Goal: Information Seeking & Learning: Learn about a topic

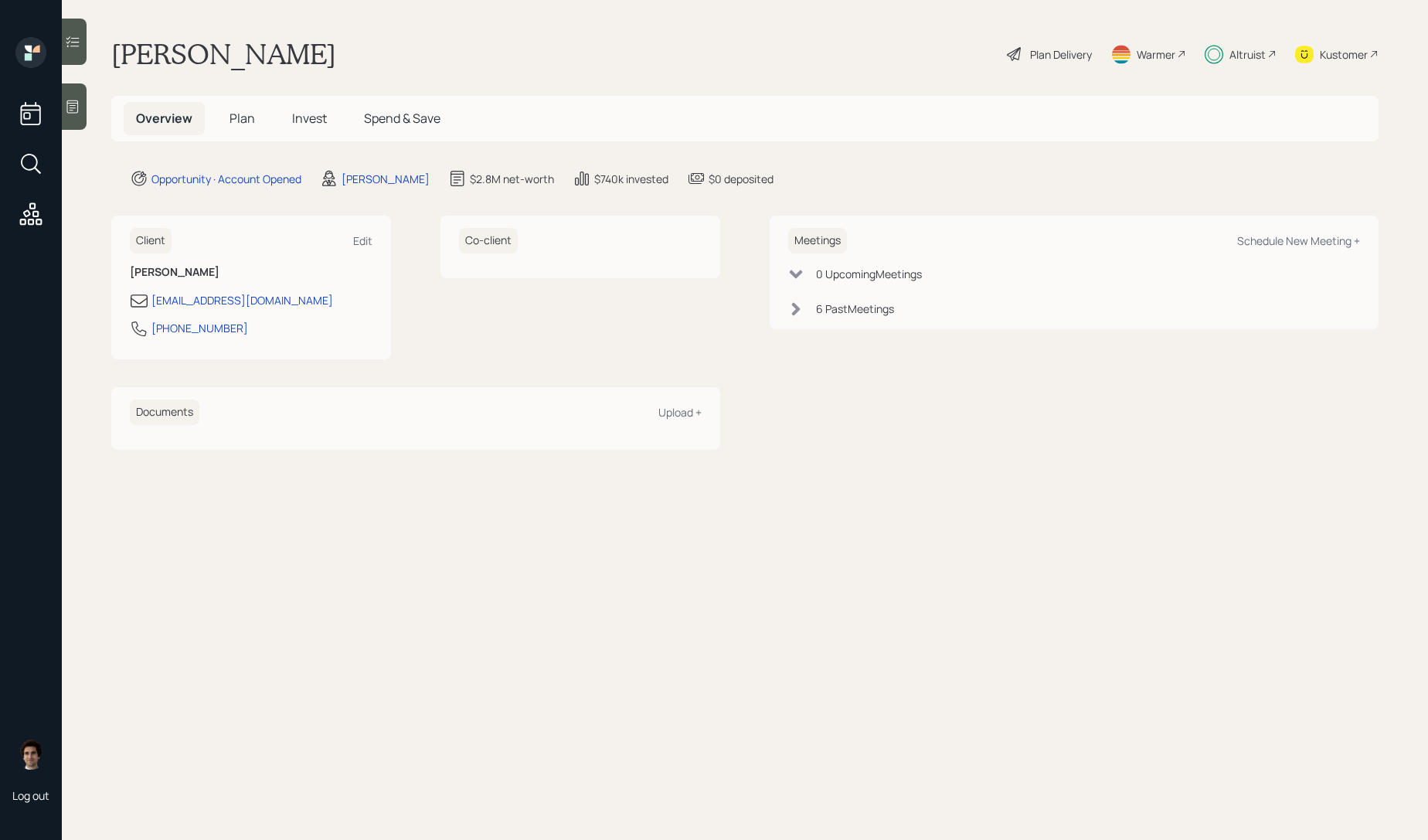
click at [307, 126] on span "Invest" at bounding box center [309, 118] width 35 height 17
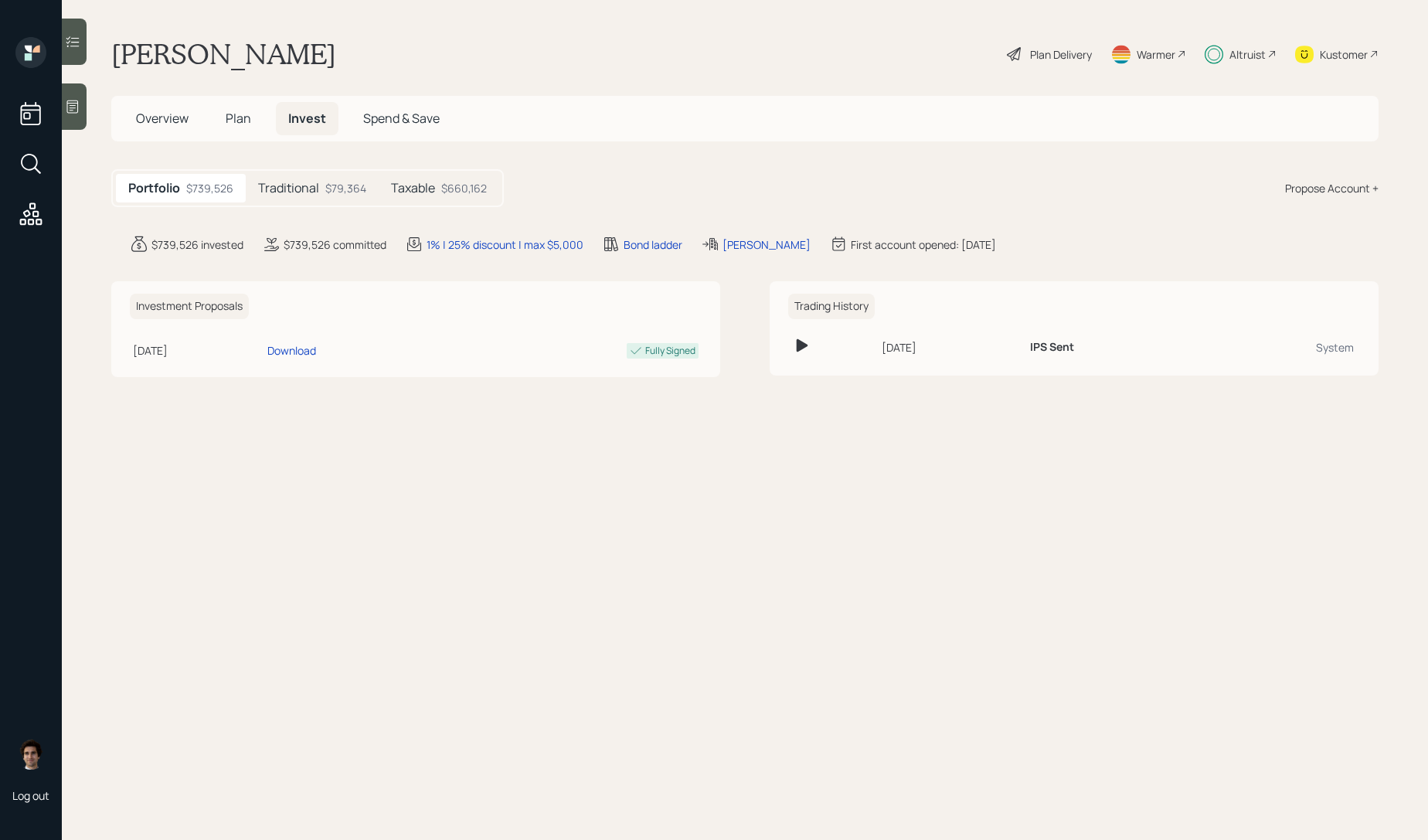
click at [401, 181] on h5 "Taxable" at bounding box center [413, 188] width 44 height 15
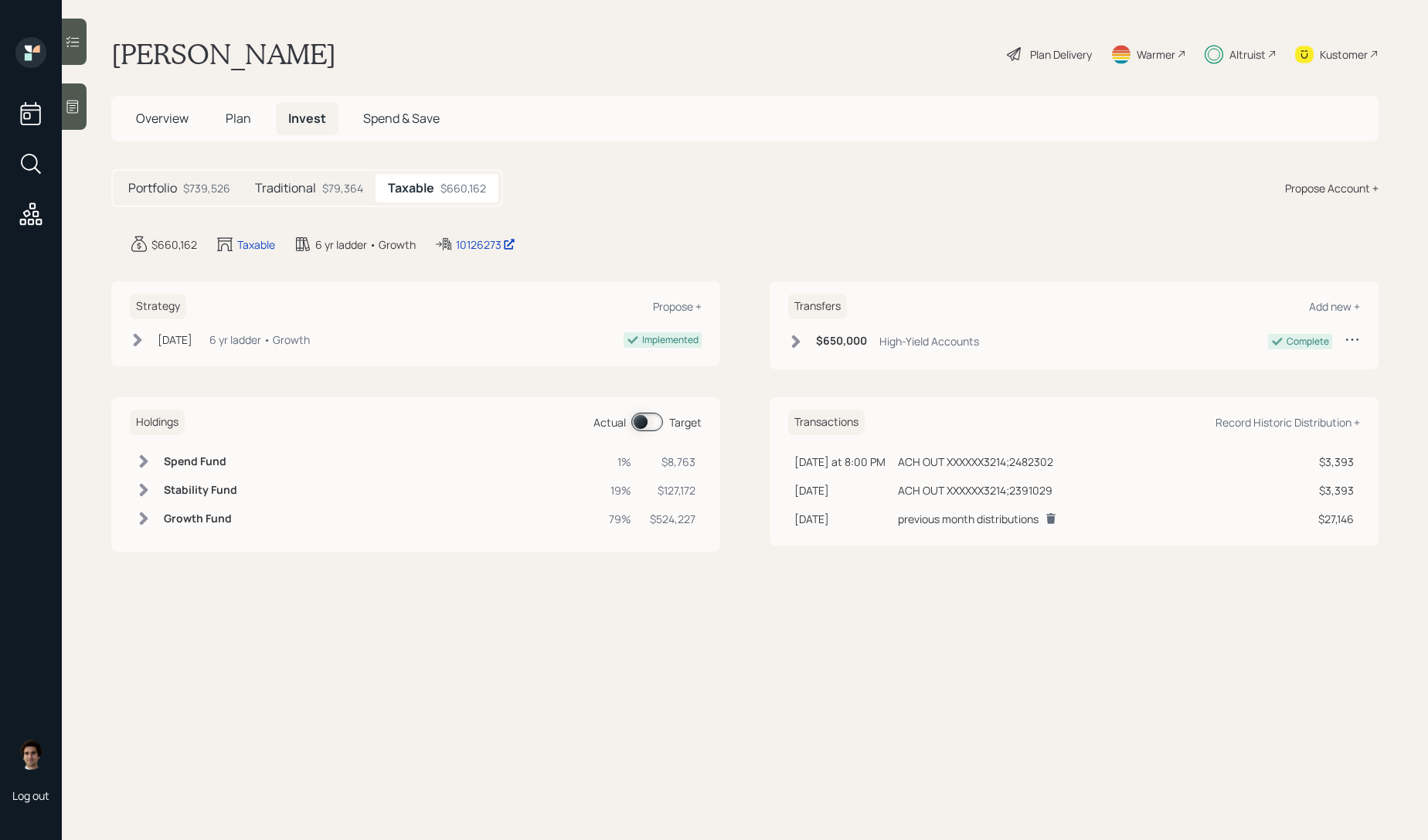
click at [474, 259] on main "[PERSON_NAME] Plan Delivery Warmer Altruist Kustomer Overview Plan Invest Spend…" at bounding box center [744, 420] width 1366 height 840
click at [474, 242] on div "10126273" at bounding box center [485, 245] width 59 height 16
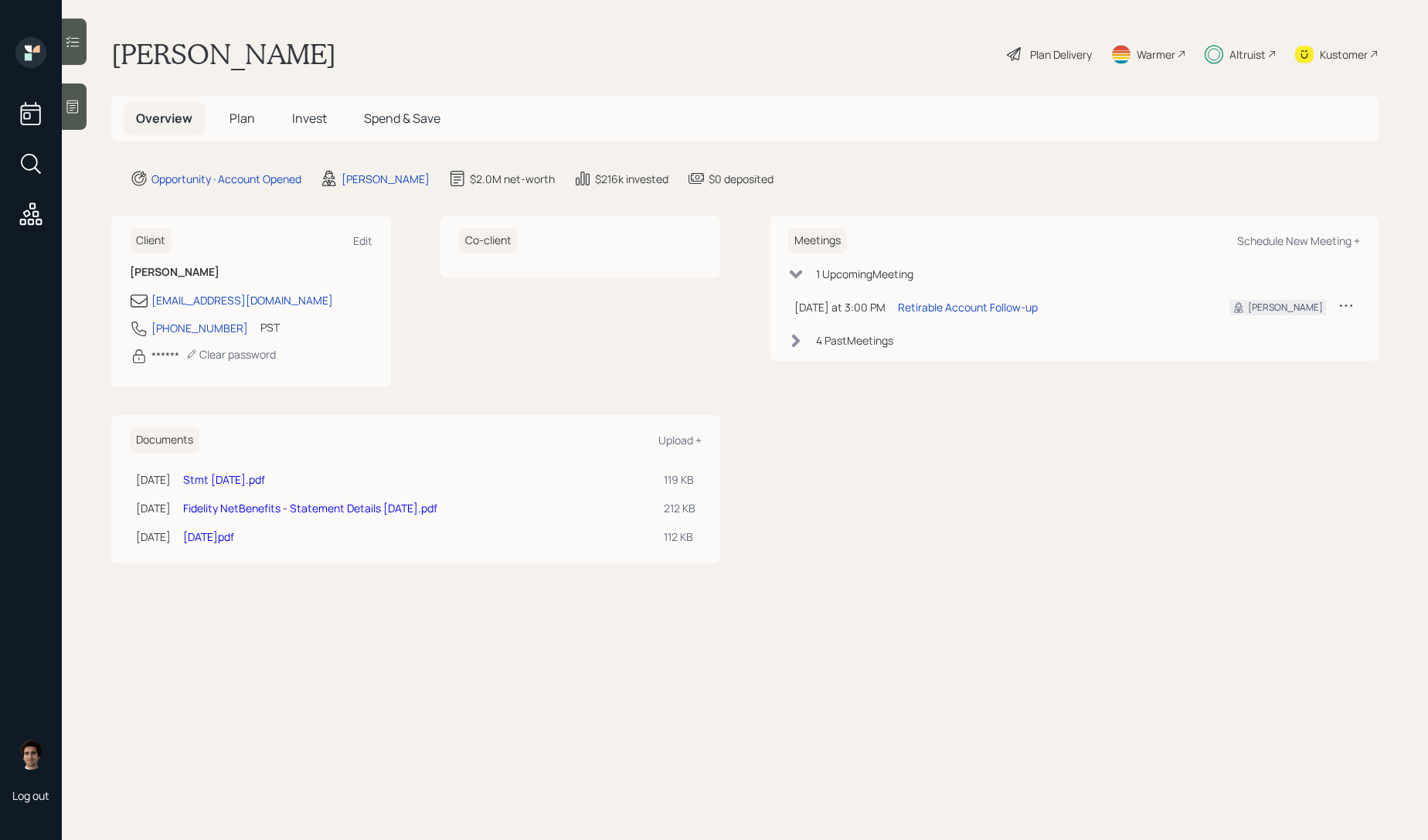
click at [322, 112] on span "Invest" at bounding box center [309, 118] width 35 height 17
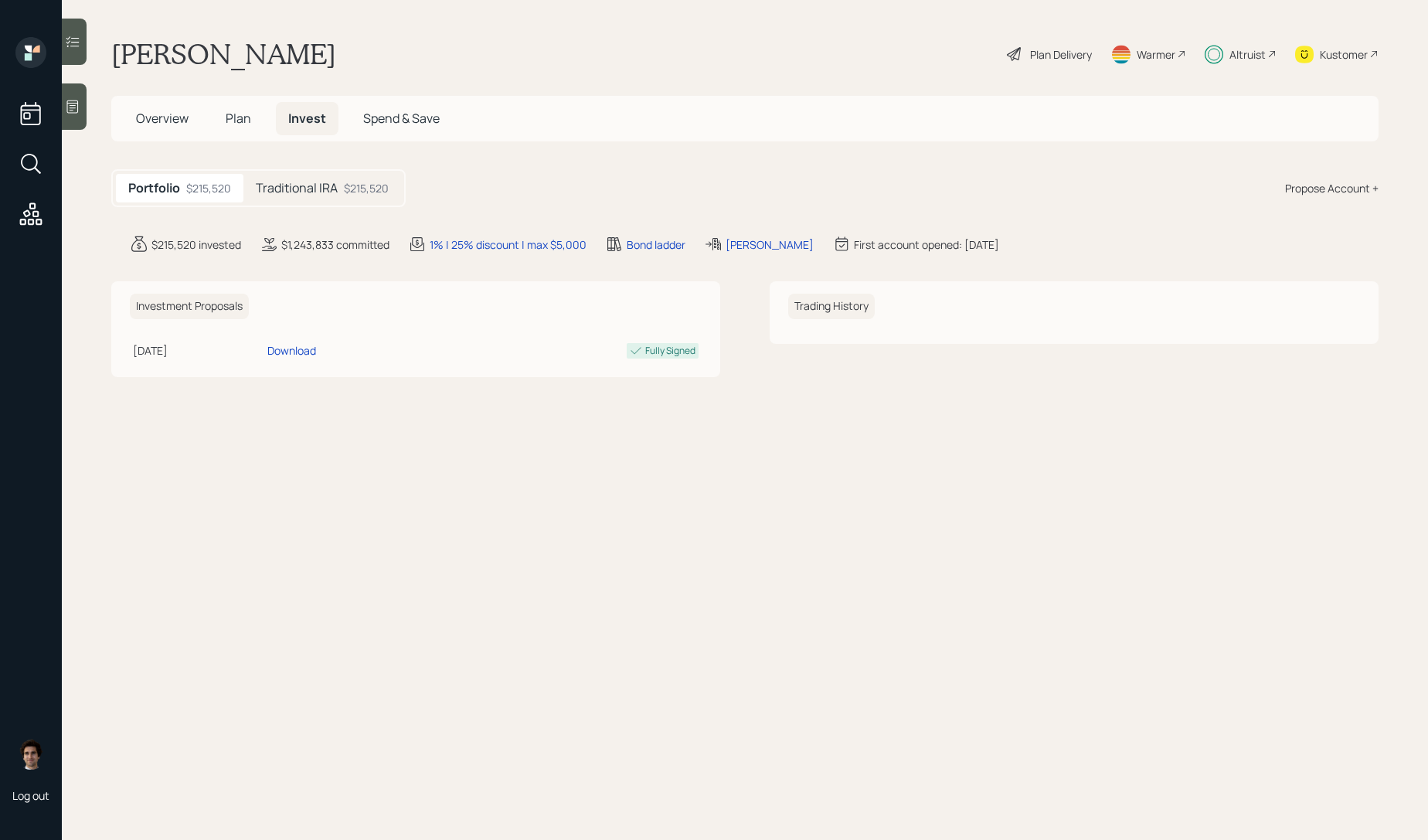
click at [320, 199] on div "Traditional IRA $215,520" at bounding box center [322, 187] width 157 height 28
